Goal: Information Seeking & Learning: Check status

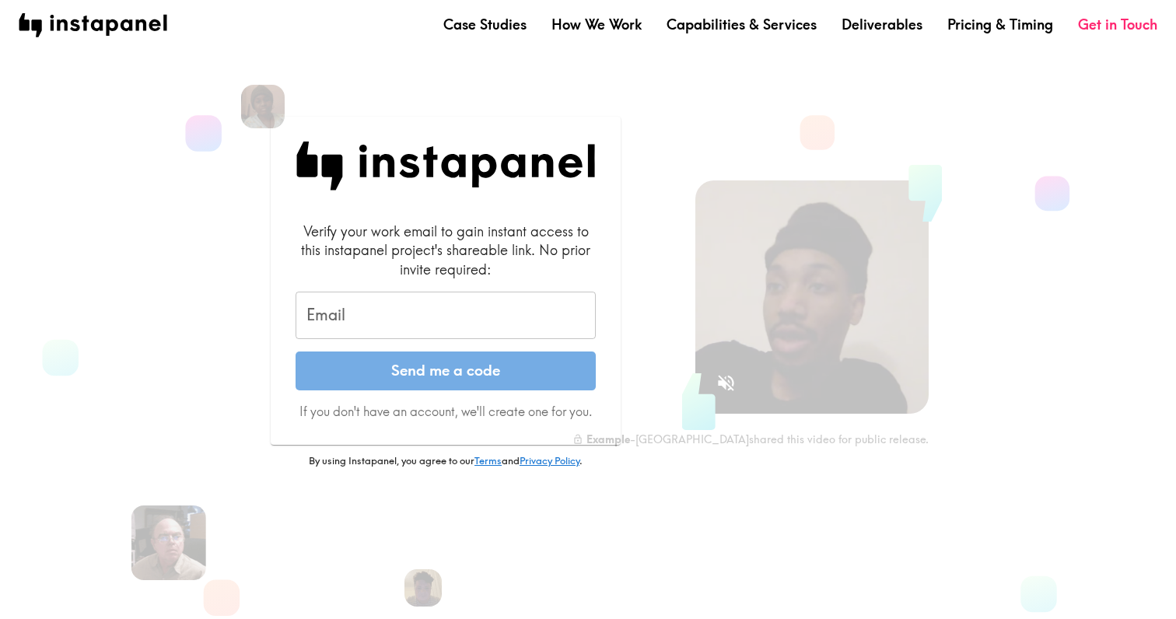
click at [362, 316] on input "Email" at bounding box center [446, 316] width 300 height 48
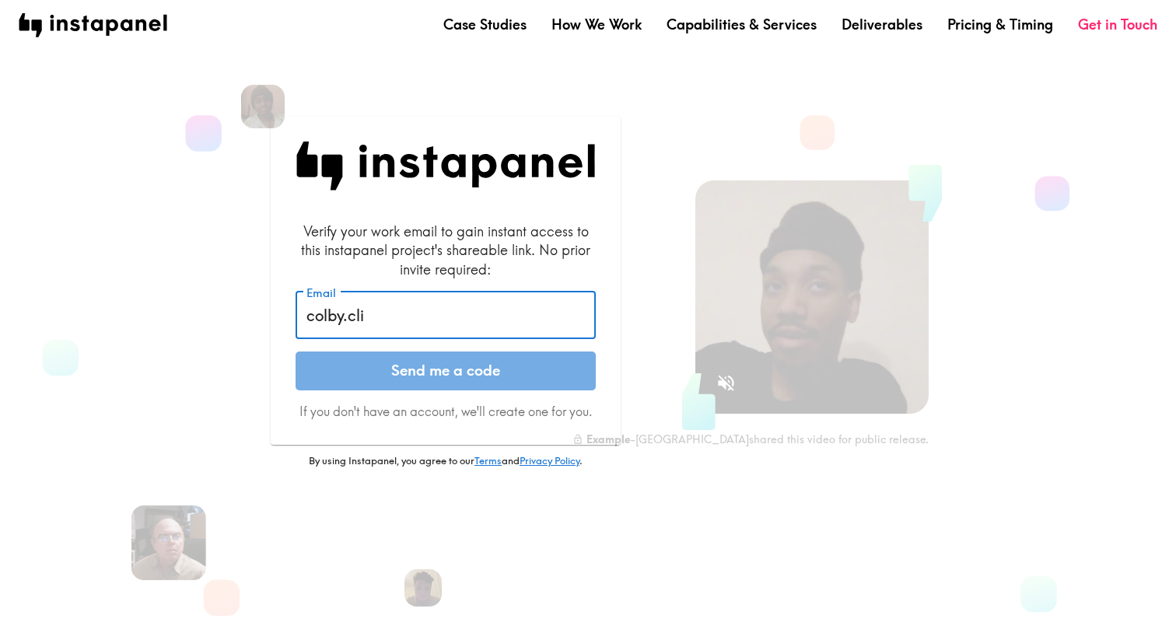
type input "[EMAIL_ADDRESS][PERSON_NAME][DOMAIN_NAME]"
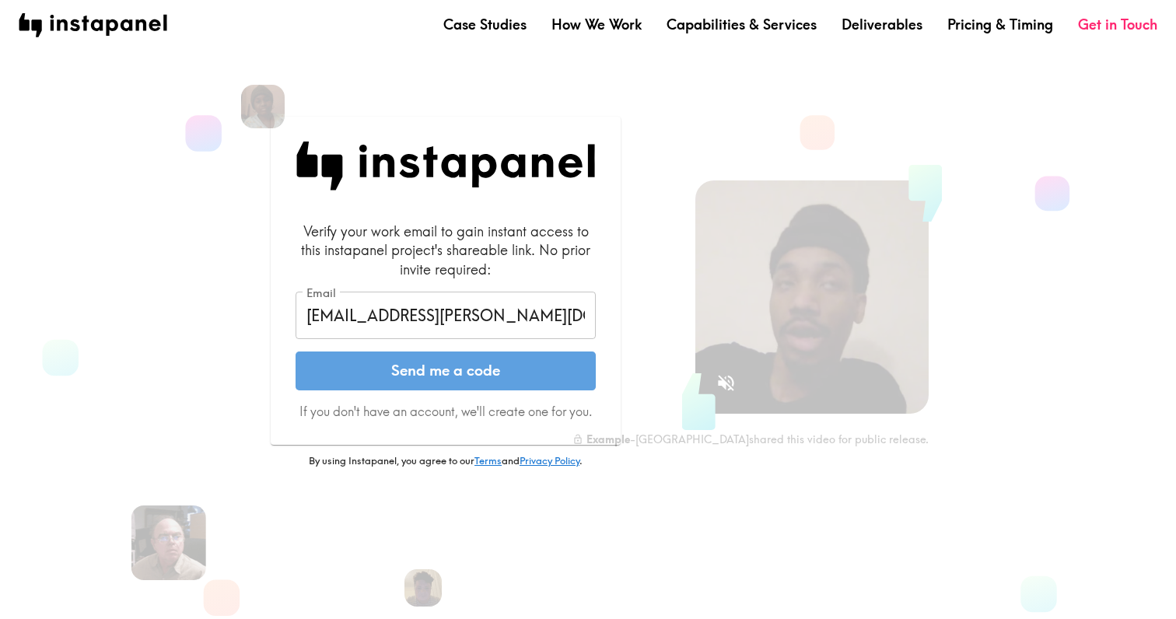
click at [421, 373] on button "Send me a code" at bounding box center [446, 371] width 300 height 39
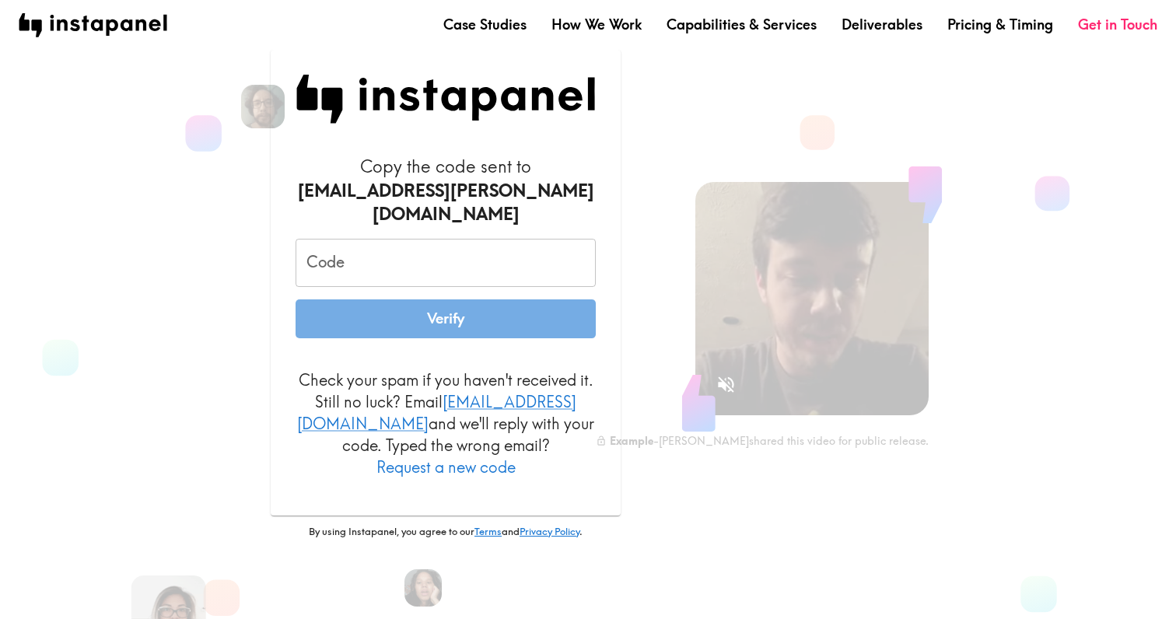
click at [489, 268] on input "Code" at bounding box center [446, 263] width 300 height 48
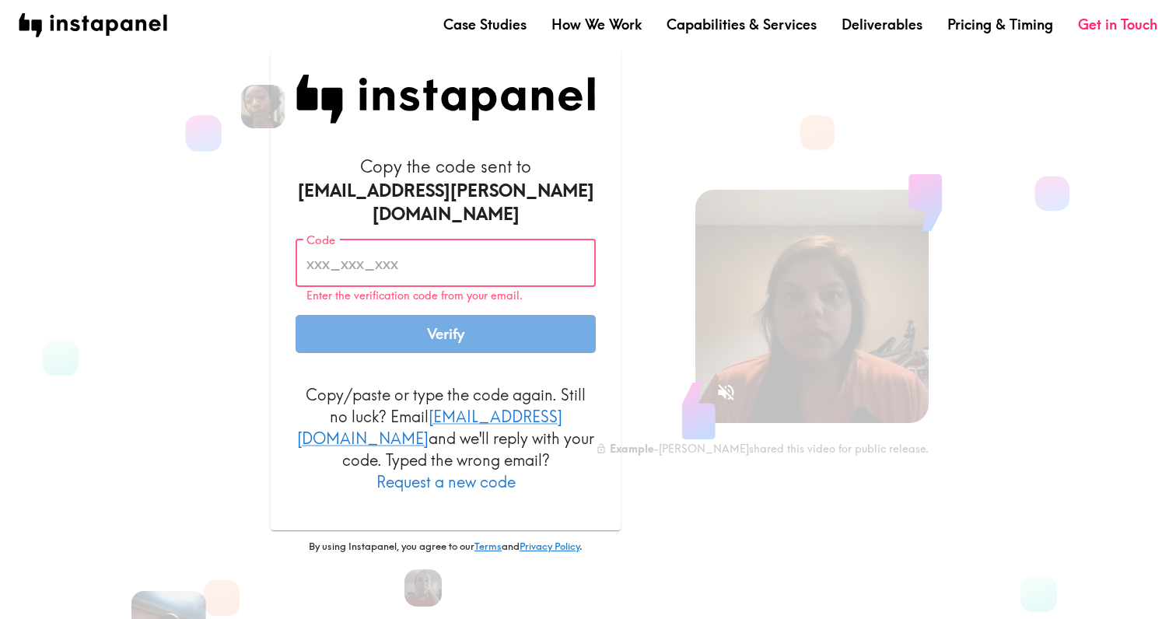
paste input "N39_njY_rA8"
type input "N39_njY_rA8"
click at [399, 317] on button "Verify" at bounding box center [446, 334] width 300 height 39
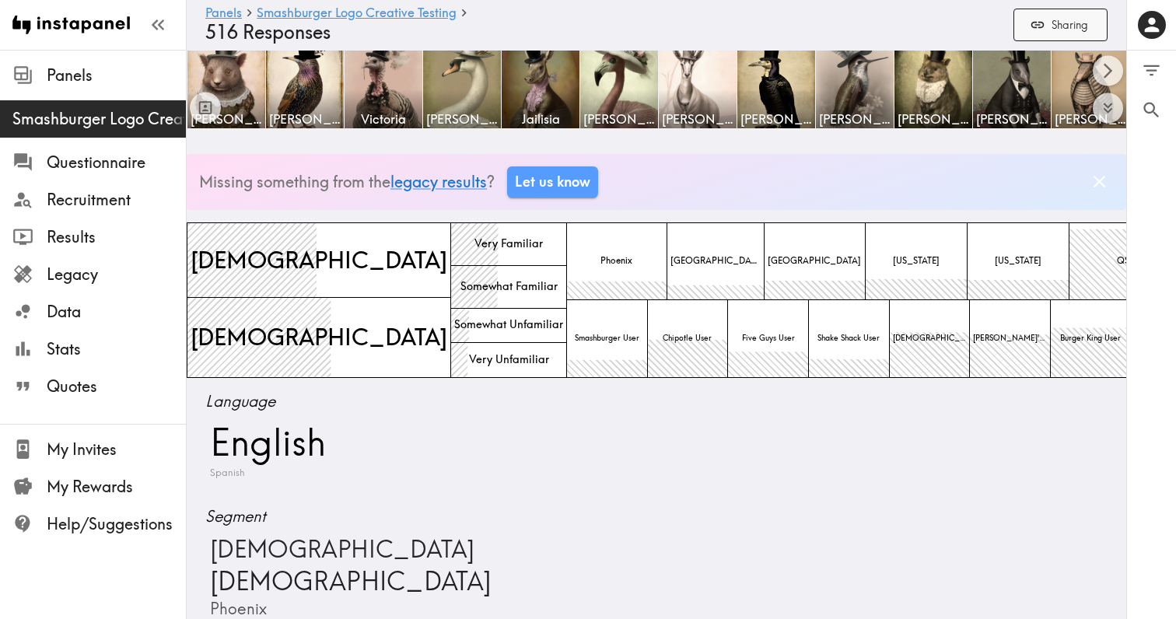
click at [1058, 25] on button "Sharing" at bounding box center [1061, 25] width 94 height 33
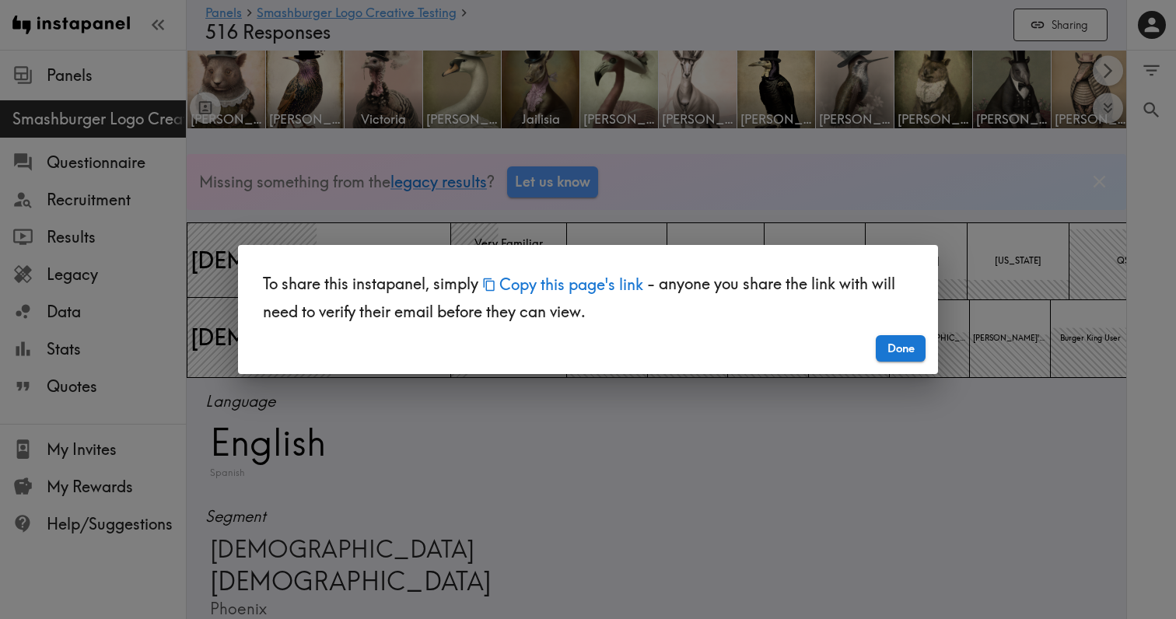
click at [607, 284] on button "Copy this page's link" at bounding box center [562, 284] width 169 height 33
click at [830, 208] on div "To share this instapanel, simply Copied this page's link! - anyone you share th…" at bounding box center [588, 309] width 1176 height 619
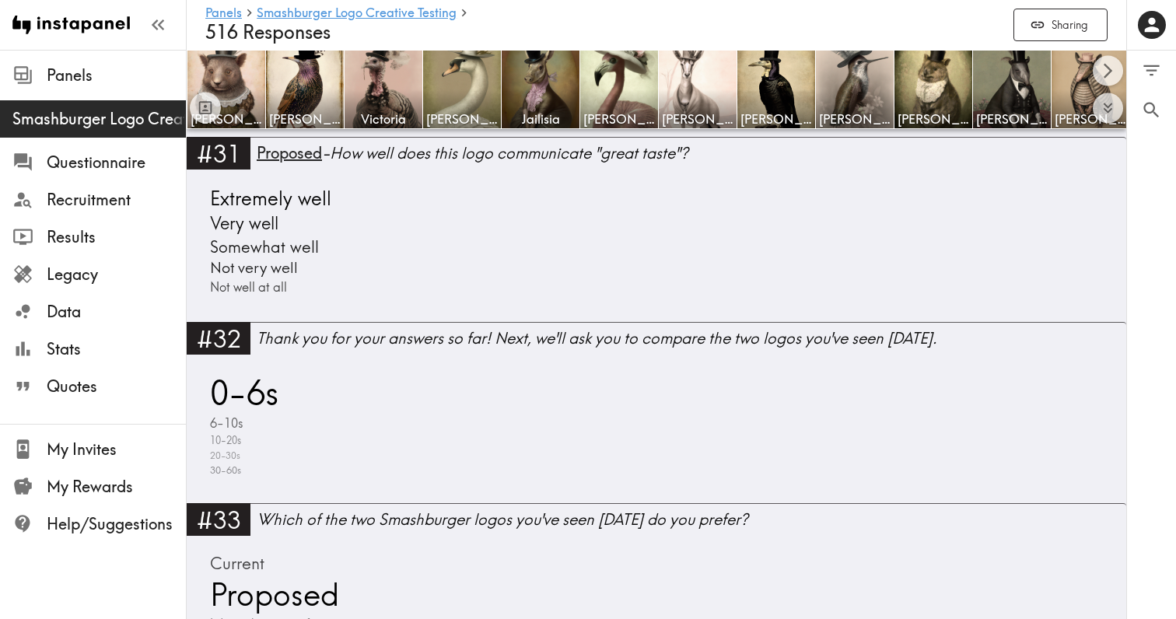
scroll to position [20974, 0]
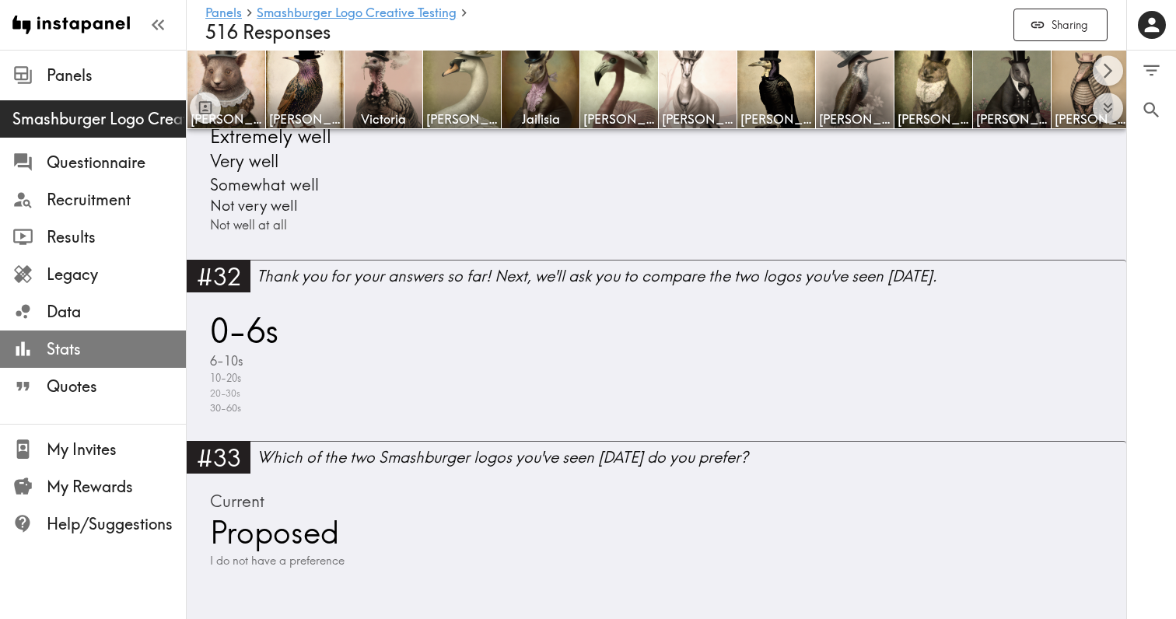
click at [96, 351] on span "Stats" at bounding box center [116, 349] width 139 height 22
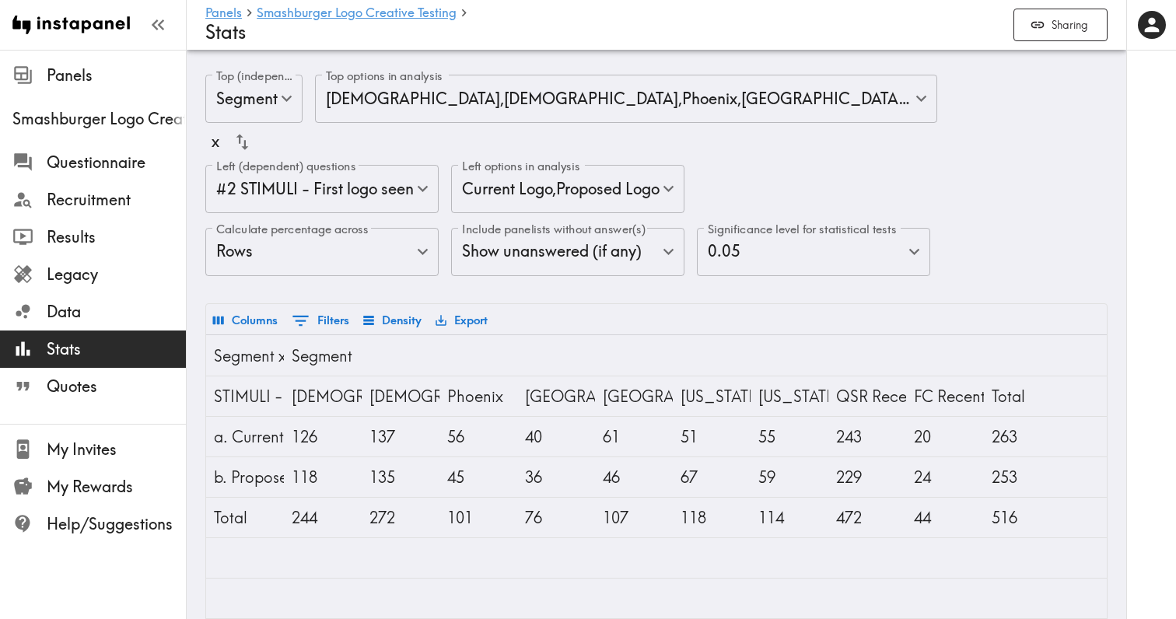
scroll to position [227, 0]
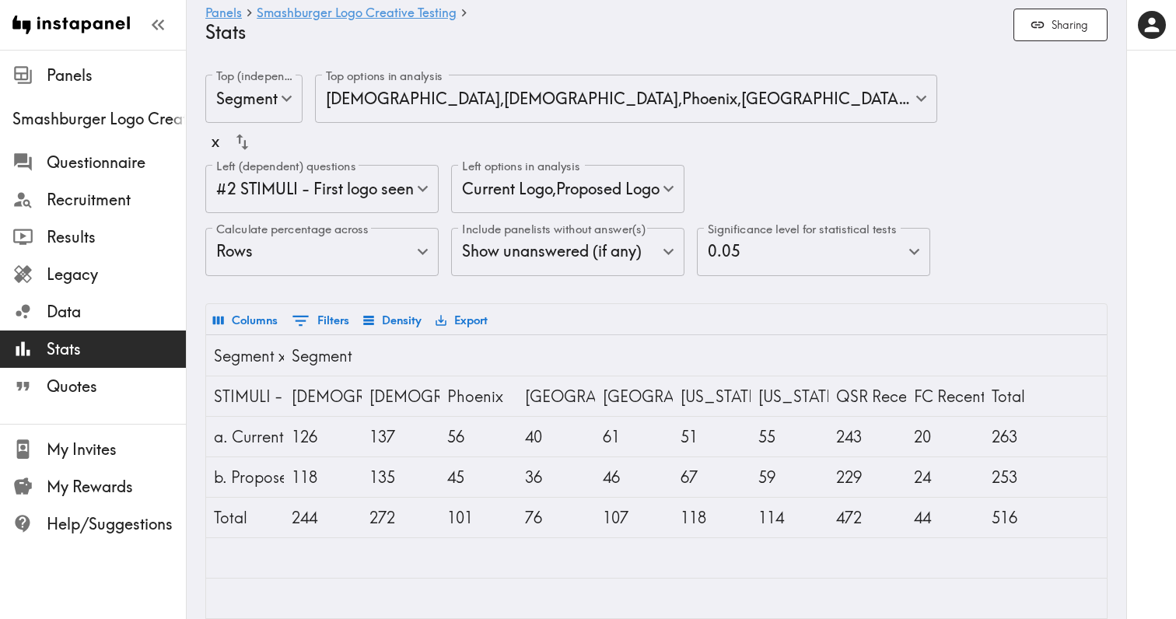
click at [276, 100] on body "Instapanel - Panels - Smashburger Logo Creative Testing - Stats Panels Smashbur…" at bounding box center [588, 448] width 1176 height 797
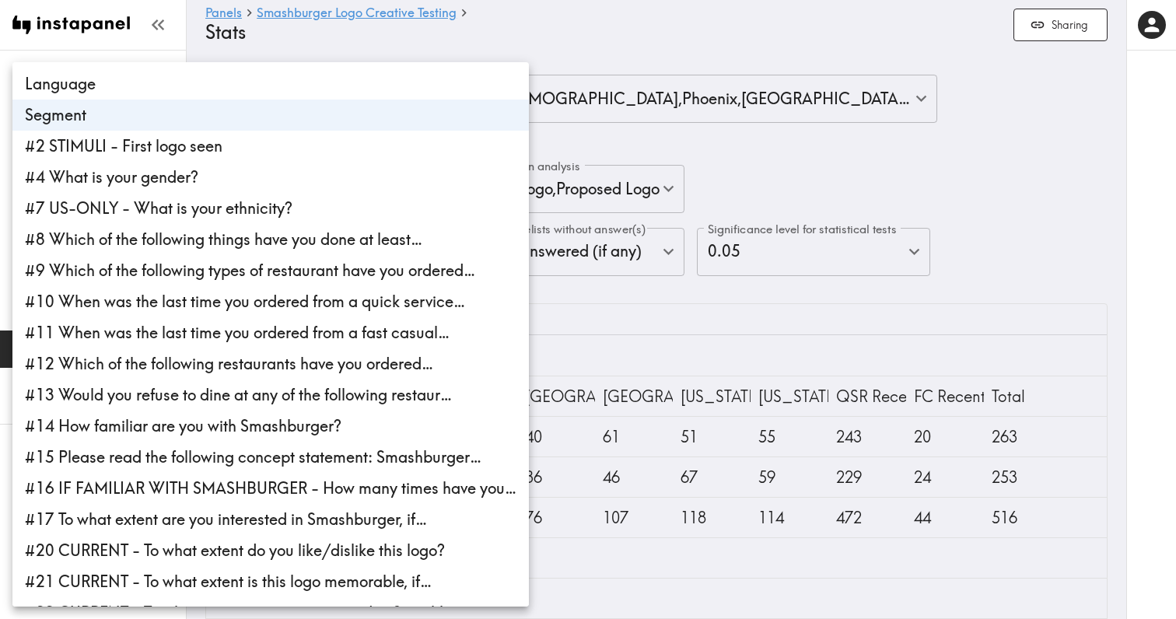
scroll to position [215, 0]
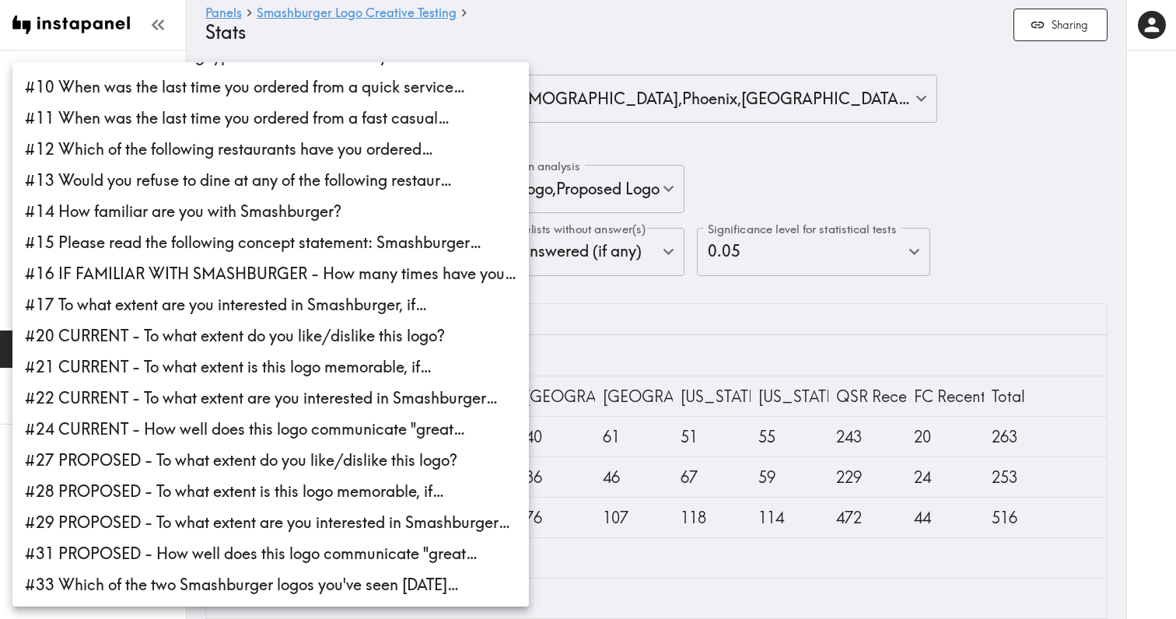
click at [261, 583] on li "#33 Which of the two Smashburger logos you've seen [DATE]…" at bounding box center [270, 584] width 517 height 31
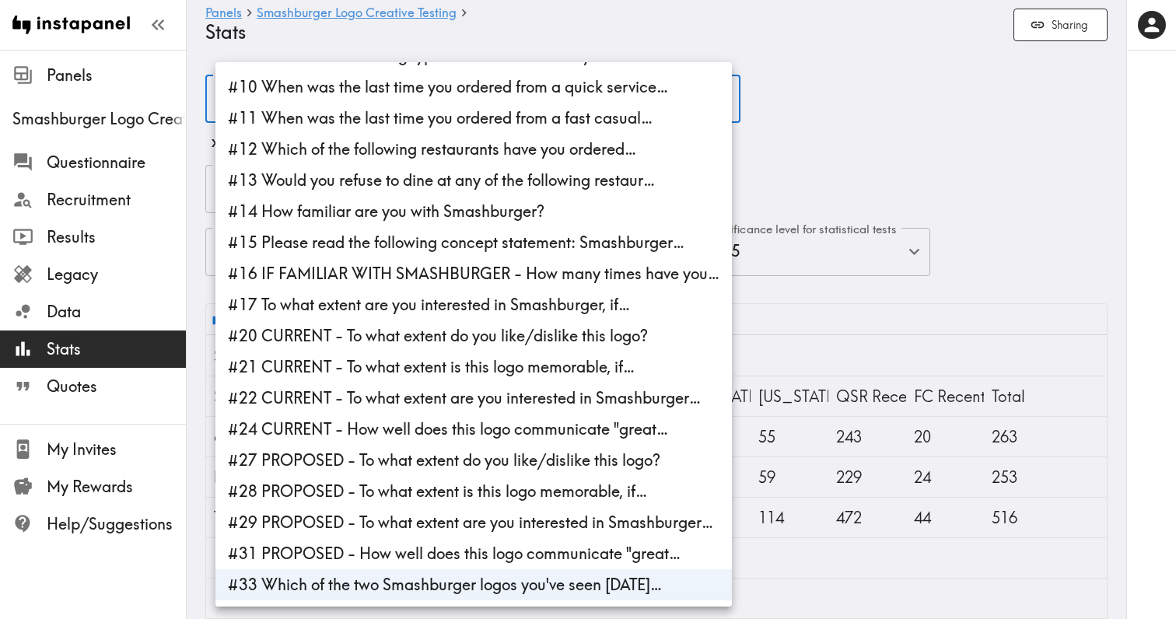
click at [812, 362] on div at bounding box center [588, 309] width 1176 height 619
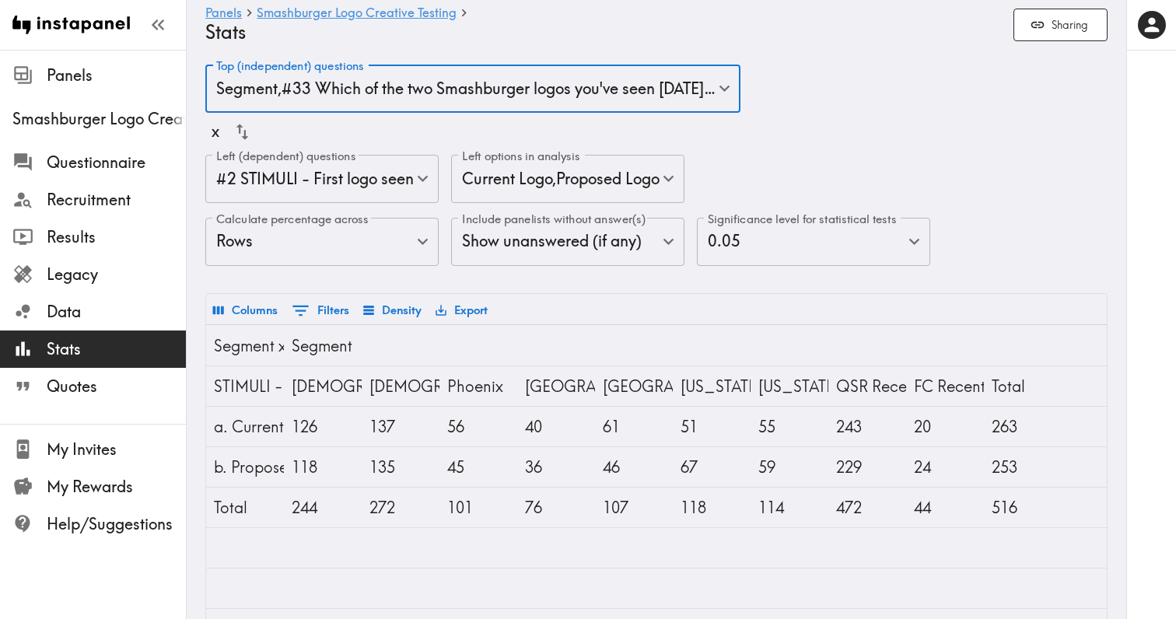
scroll to position [8, 0]
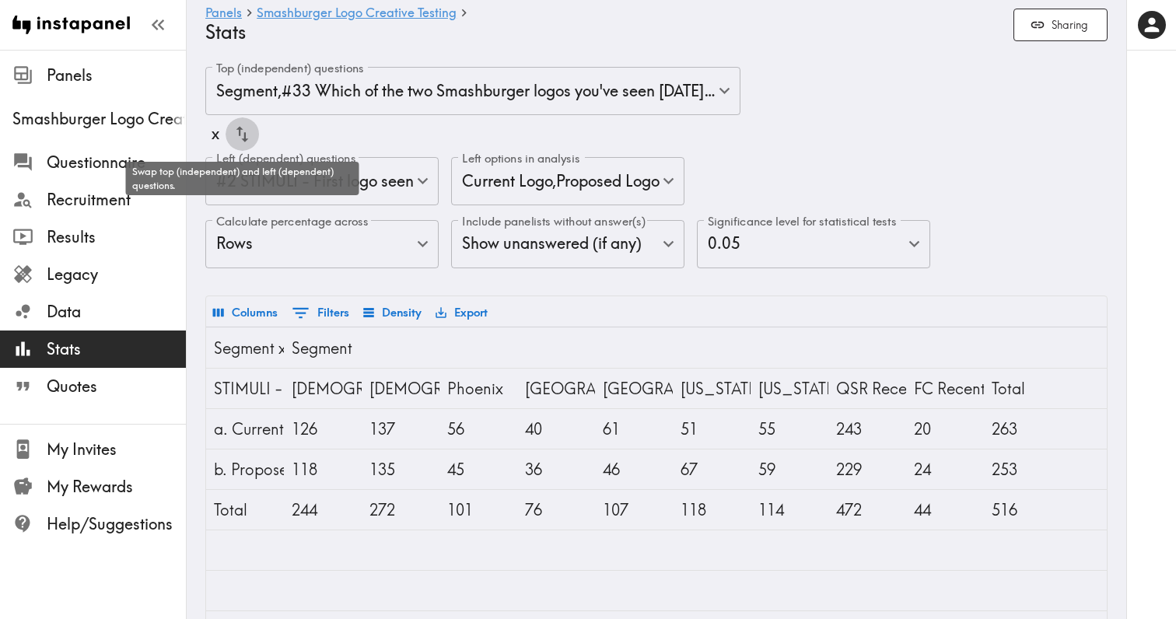
click at [250, 131] on icon "button" at bounding box center [242, 134] width 21 height 21
type input "b7b09edc-ffd7-4232-a870-75de25cb4ee9"
type input "segmentId,54fb4daa-5fc2-40ad-8304-0c71f74b633d"
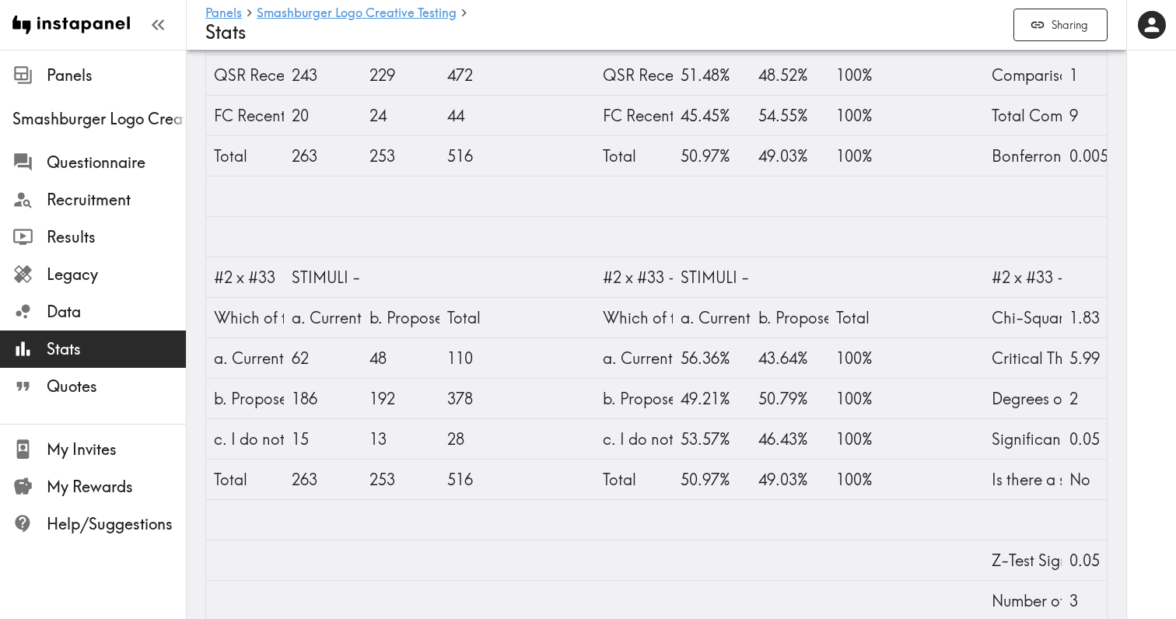
scroll to position [620, 0]
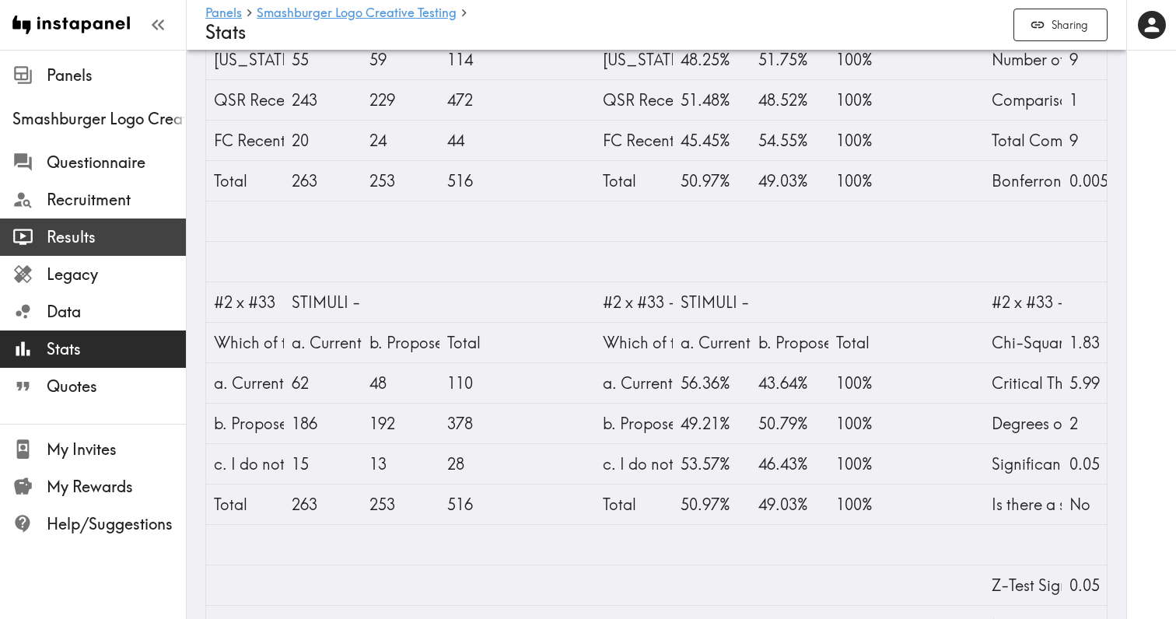
click at [85, 242] on span "Results" at bounding box center [116, 237] width 139 height 22
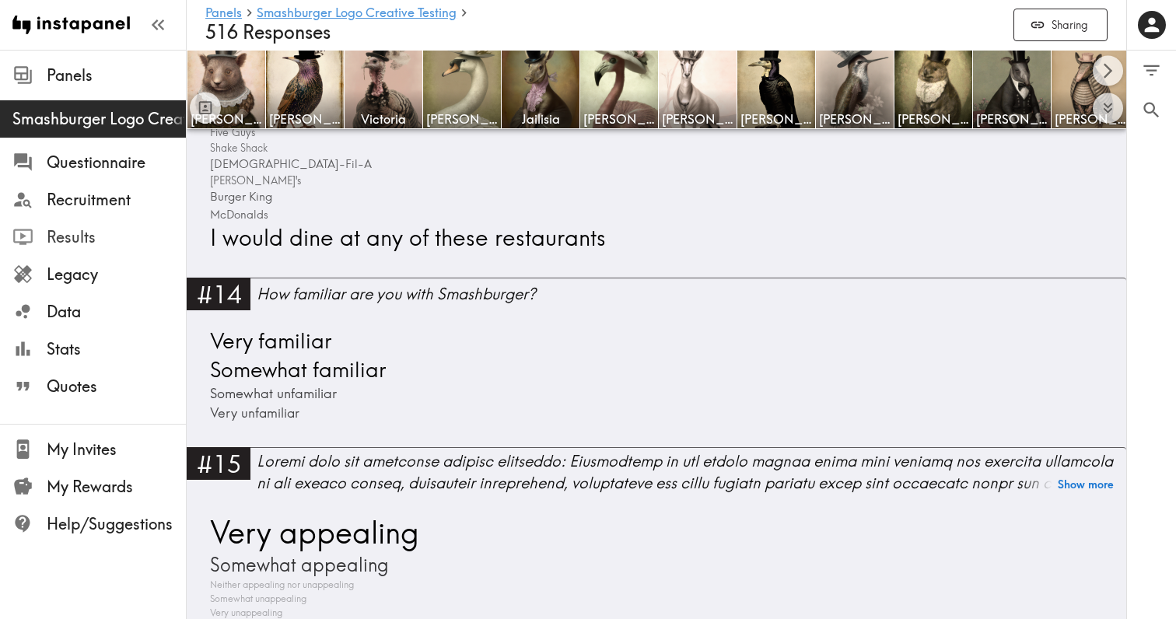
scroll to position [3797, 0]
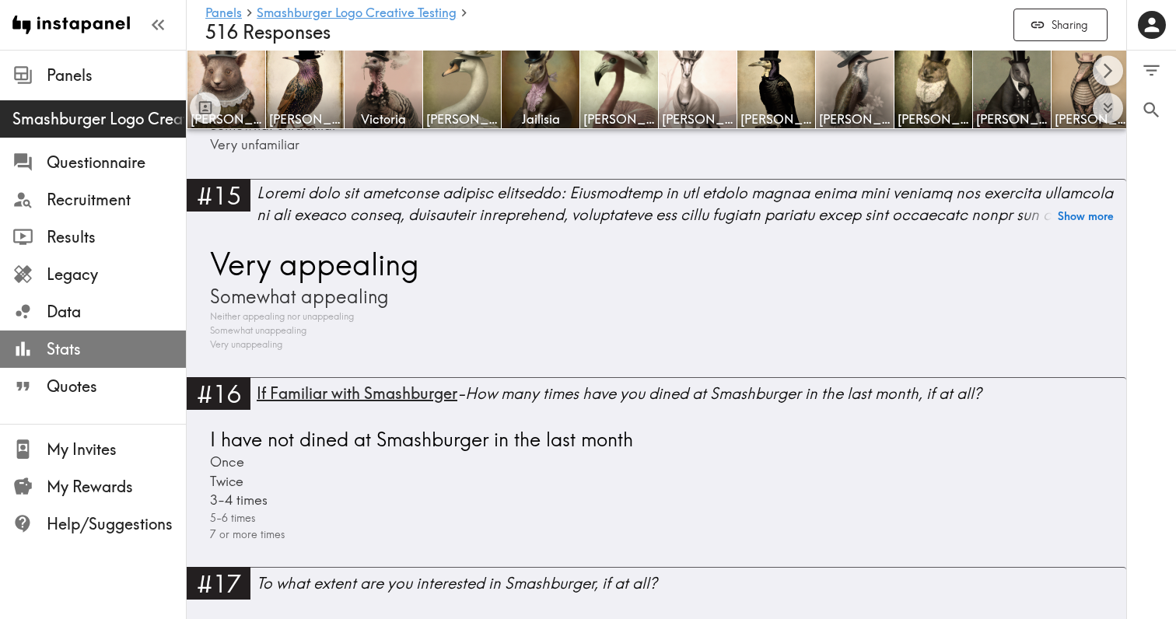
click at [90, 352] on span "Stats" at bounding box center [116, 349] width 139 height 22
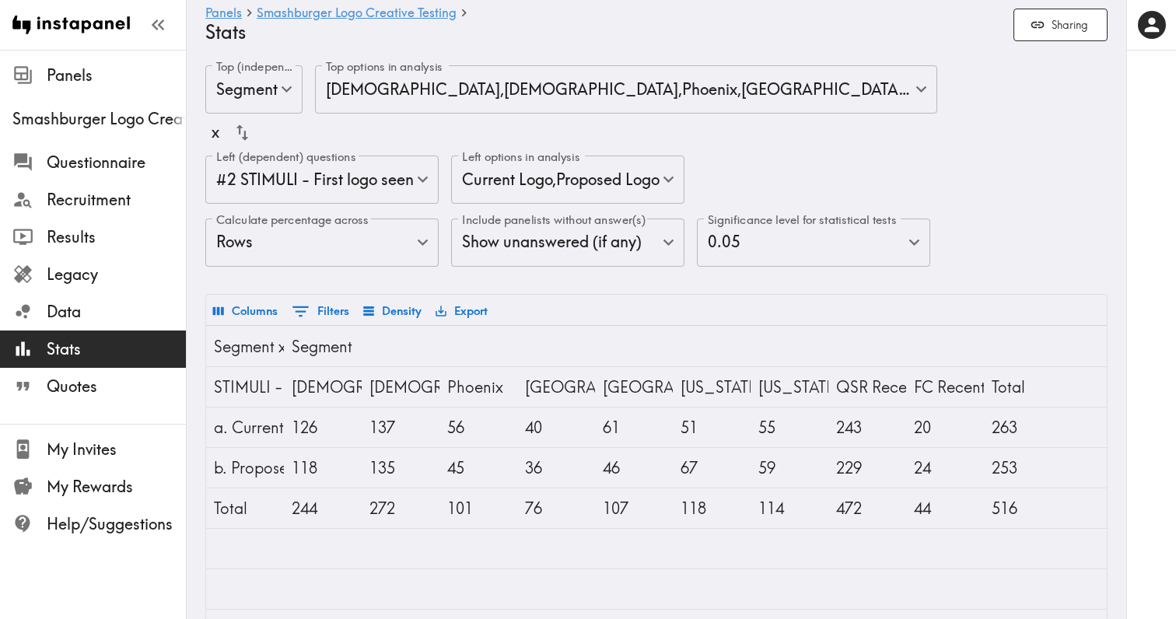
scroll to position [19, 0]
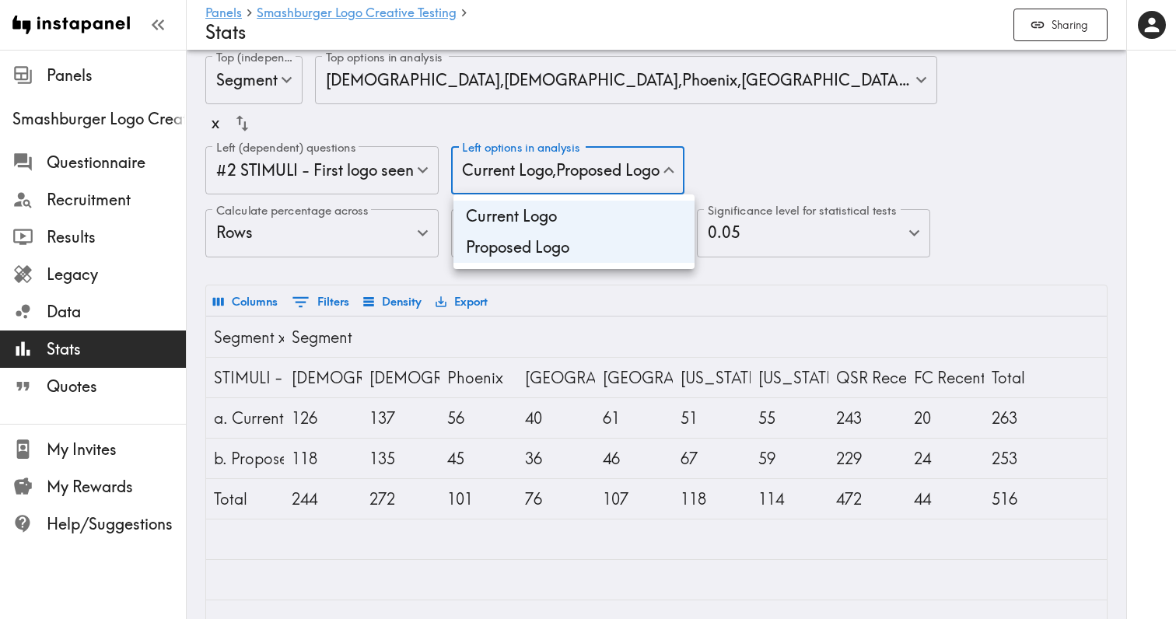
click at [544, 169] on body "Instapanel - Panels - Smashburger Logo Creative Testing - Stats Panels Smashbur…" at bounding box center [588, 429] width 1176 height 797
click at [531, 249] on li "Proposed Logo" at bounding box center [574, 247] width 241 height 31
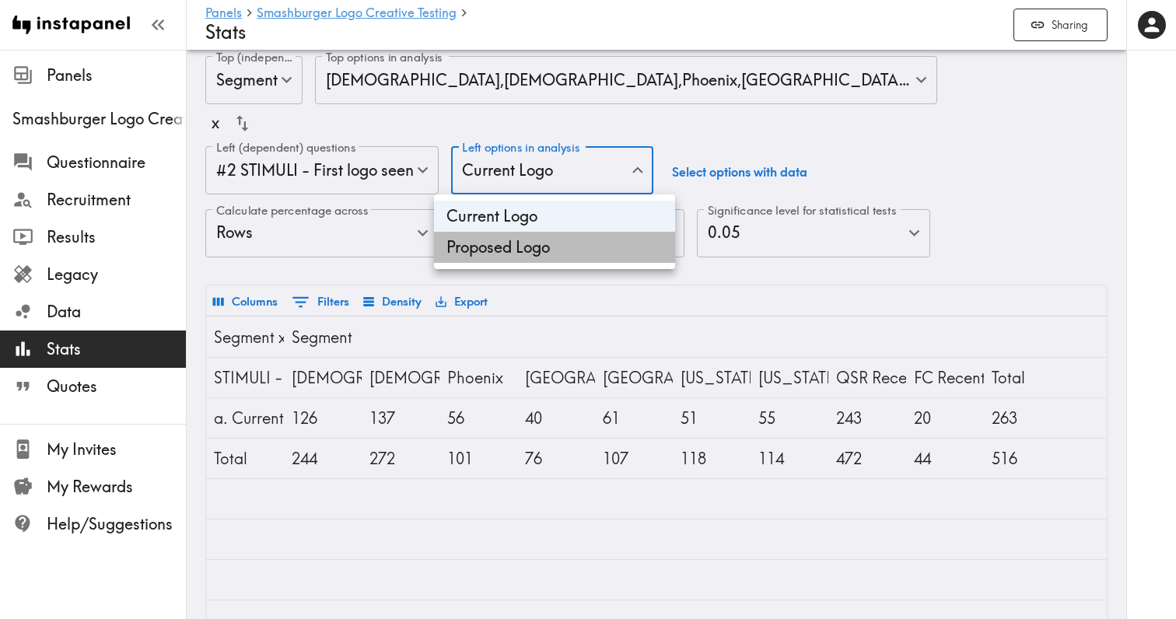
click at [518, 244] on li "Proposed Logo" at bounding box center [554, 247] width 241 height 31
type input "7ca3e5d2-1bf8-402e-b282-bbdfafccebcd,b9e8defd-f119-4d9b-b814-ea898500b1b5"
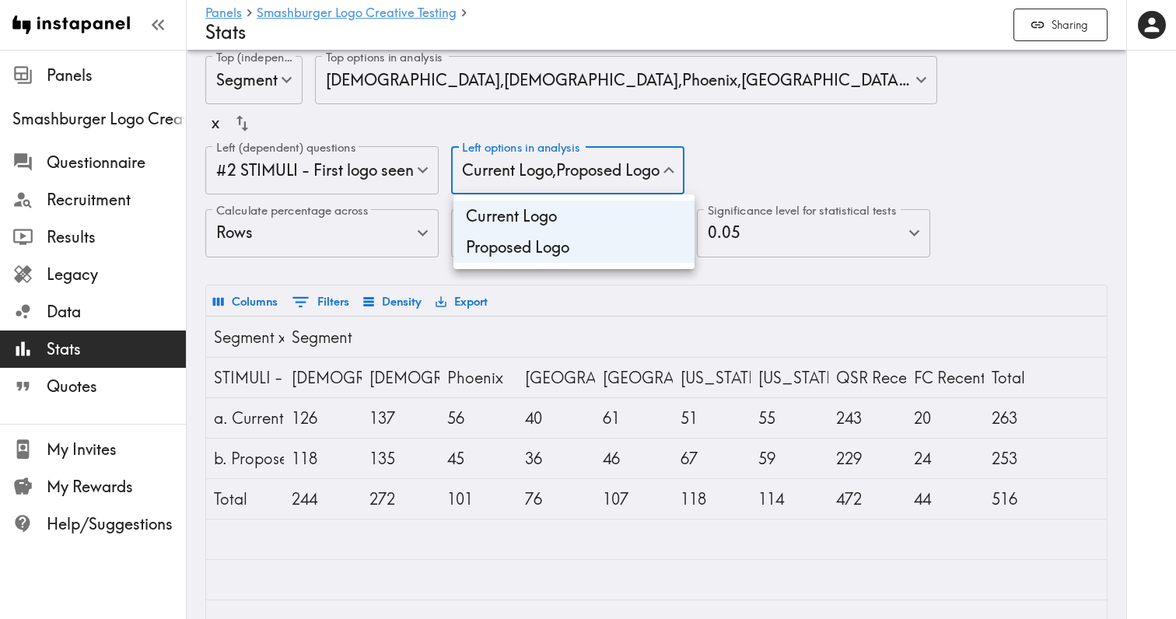
click at [391, 178] on div at bounding box center [588, 309] width 1176 height 619
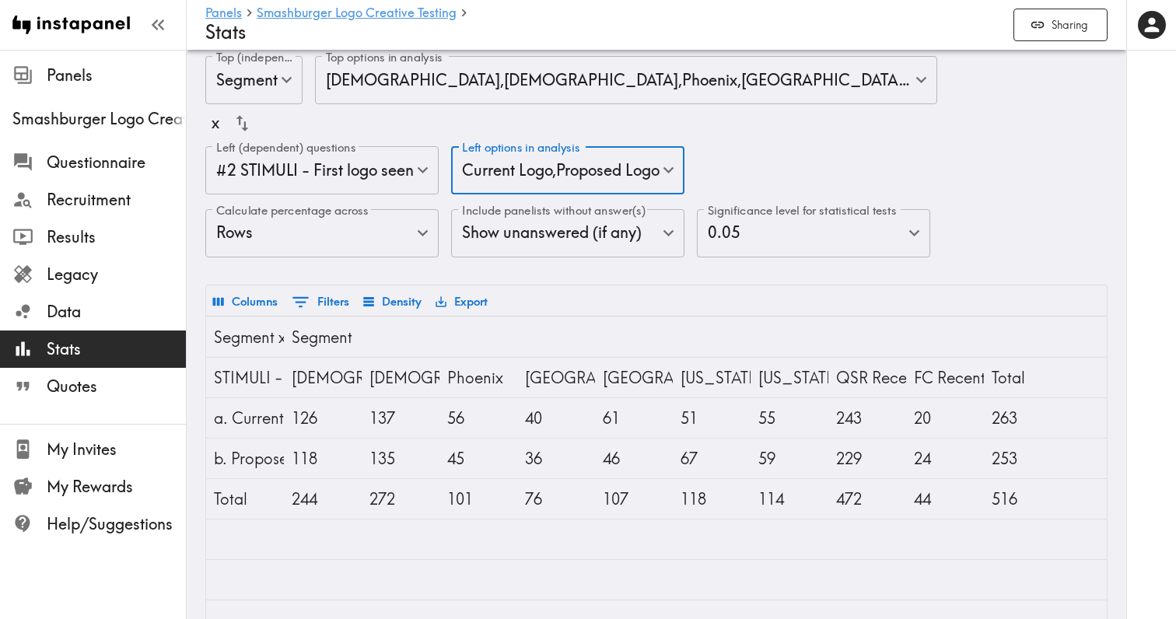
click at [414, 163] on body "Instapanel - Panels - Smashburger Logo Creative Testing - Stats Panels Smashbur…" at bounding box center [588, 429] width 1176 height 797
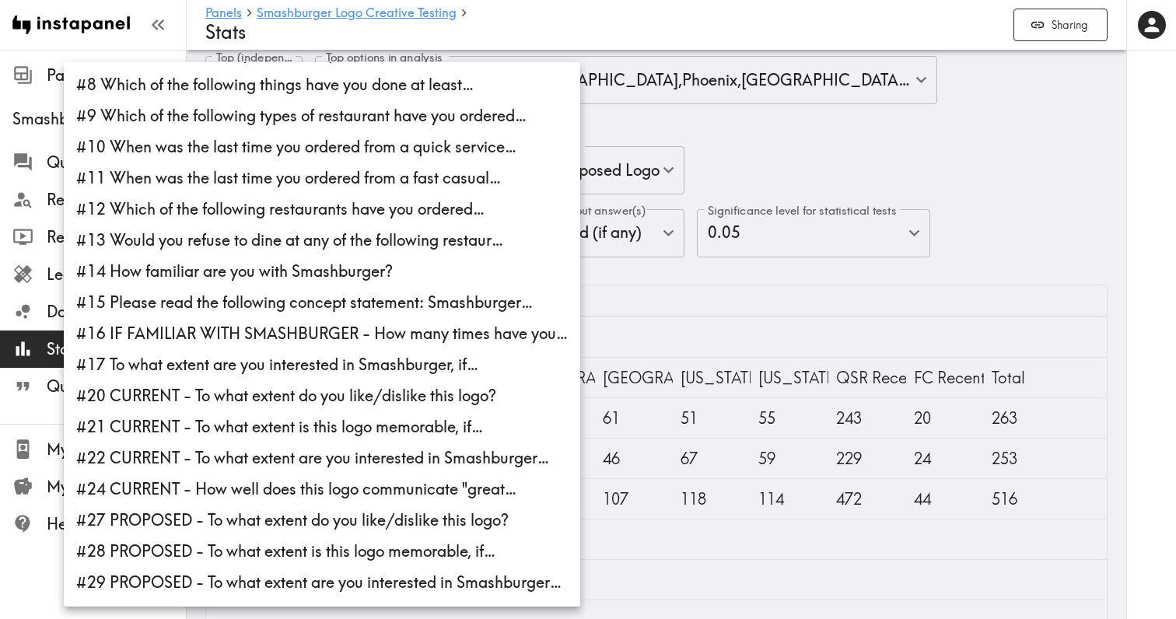
scroll to position [215, 0]
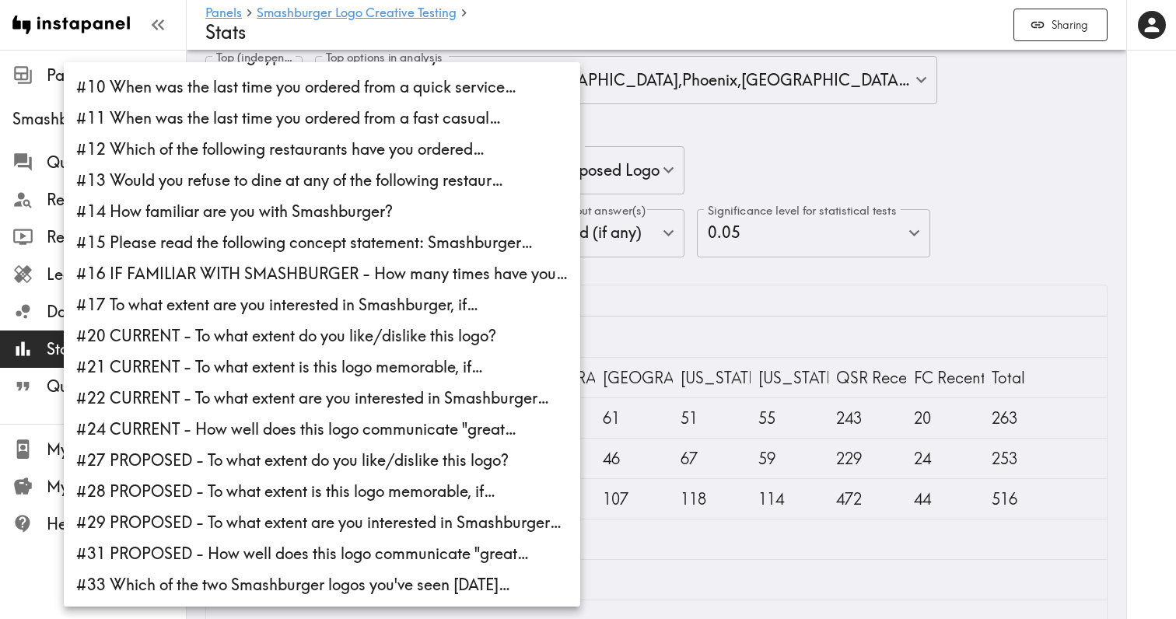
click at [292, 590] on li "#33 Which of the two Smashburger logos you've seen [DATE]…" at bounding box center [322, 584] width 517 height 31
type input "b7b09edc-ffd7-4232-a870-75de25cb4ee9,54fb4daa-5fc2-40ad-8304-0c71f74b633d"
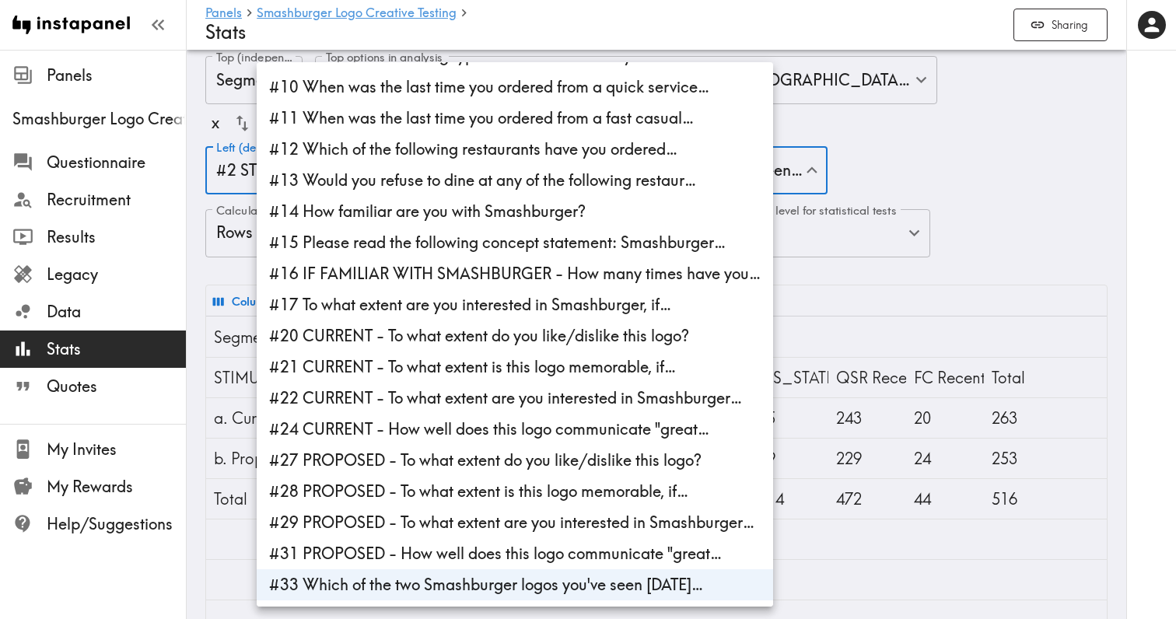
click at [979, 276] on div at bounding box center [588, 309] width 1176 height 619
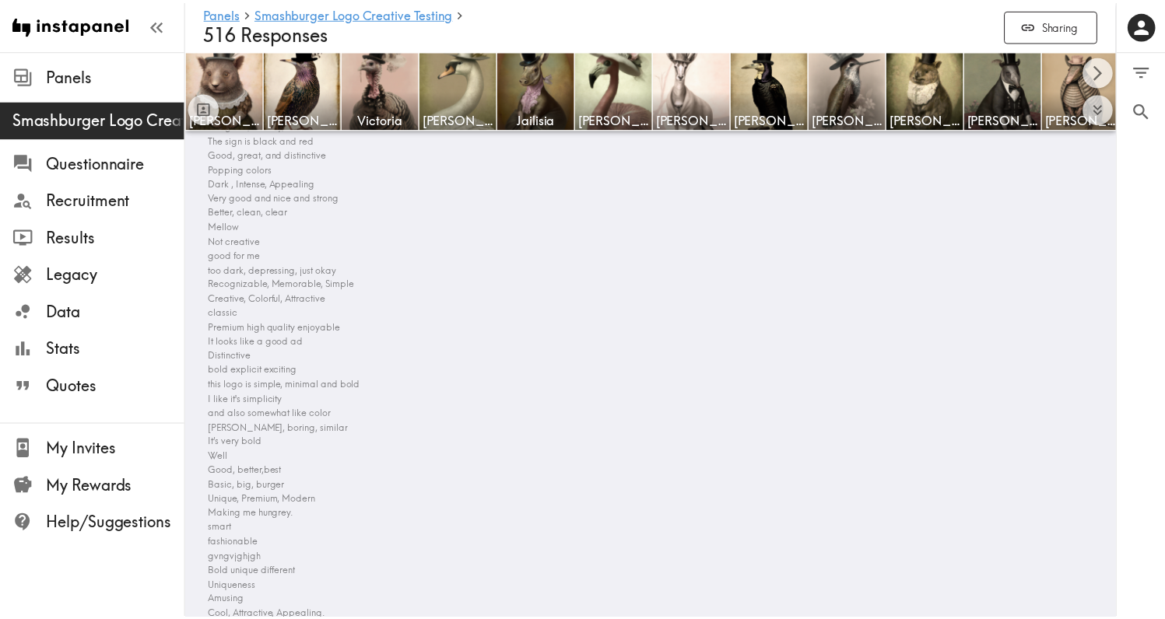
scroll to position [15458, 0]
